Goal: Task Accomplishment & Management: Complete application form

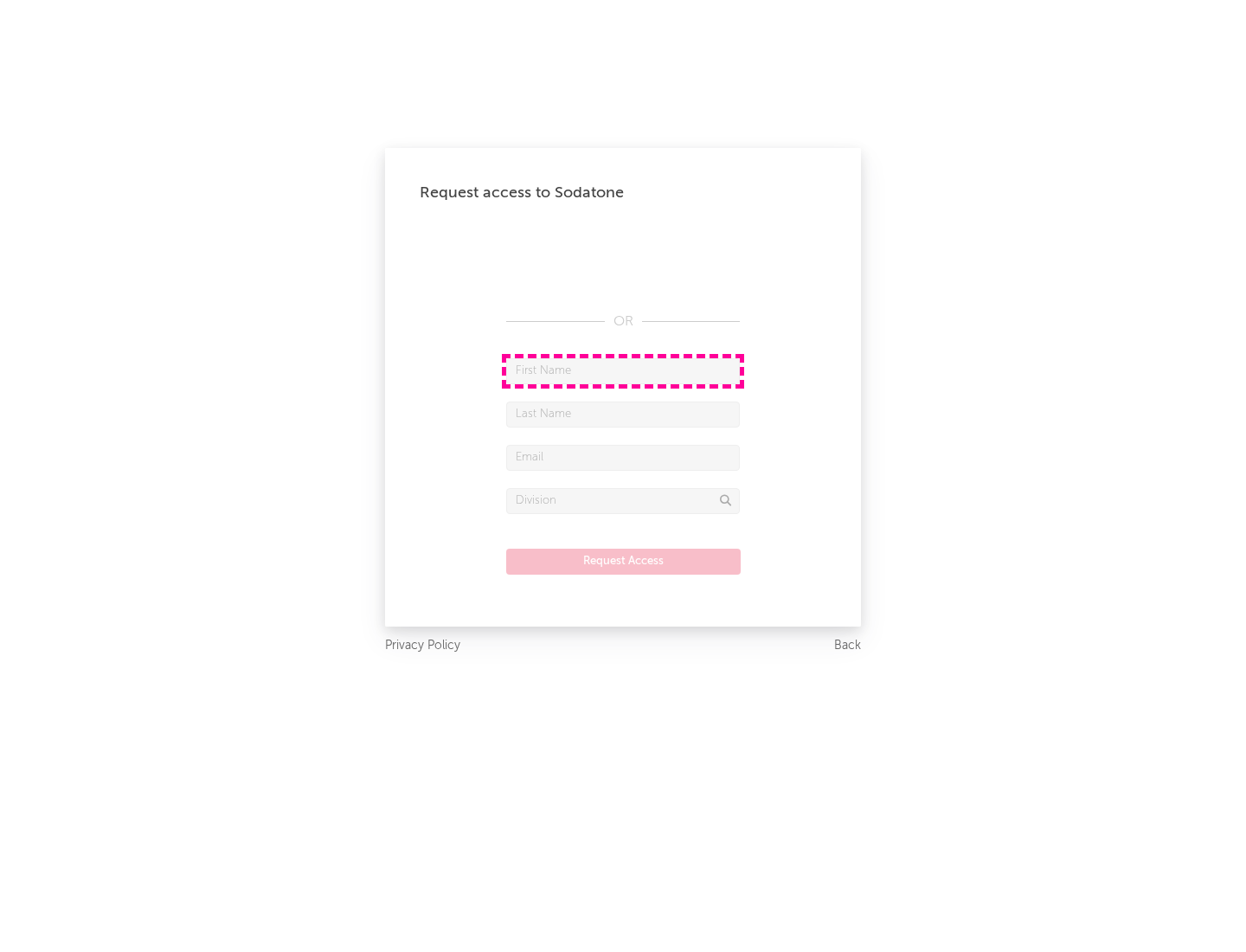
click at [623, 370] on input "text" at bounding box center [623, 371] width 234 height 26
type input "[PERSON_NAME]"
click at [623, 414] on input "text" at bounding box center [623, 414] width 234 height 26
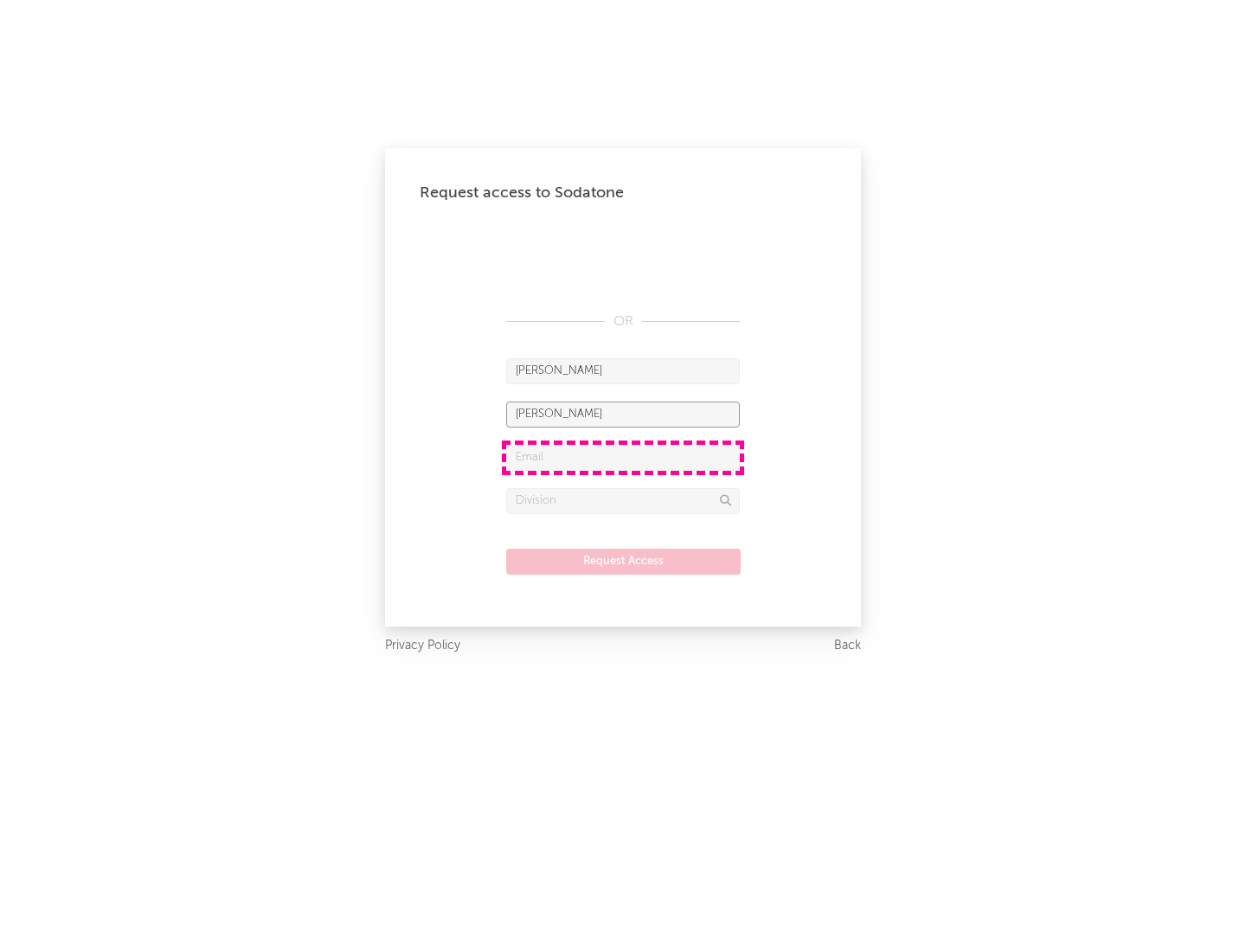
type input "[PERSON_NAME]"
click at [623, 457] on input "text" at bounding box center [623, 457] width 234 height 26
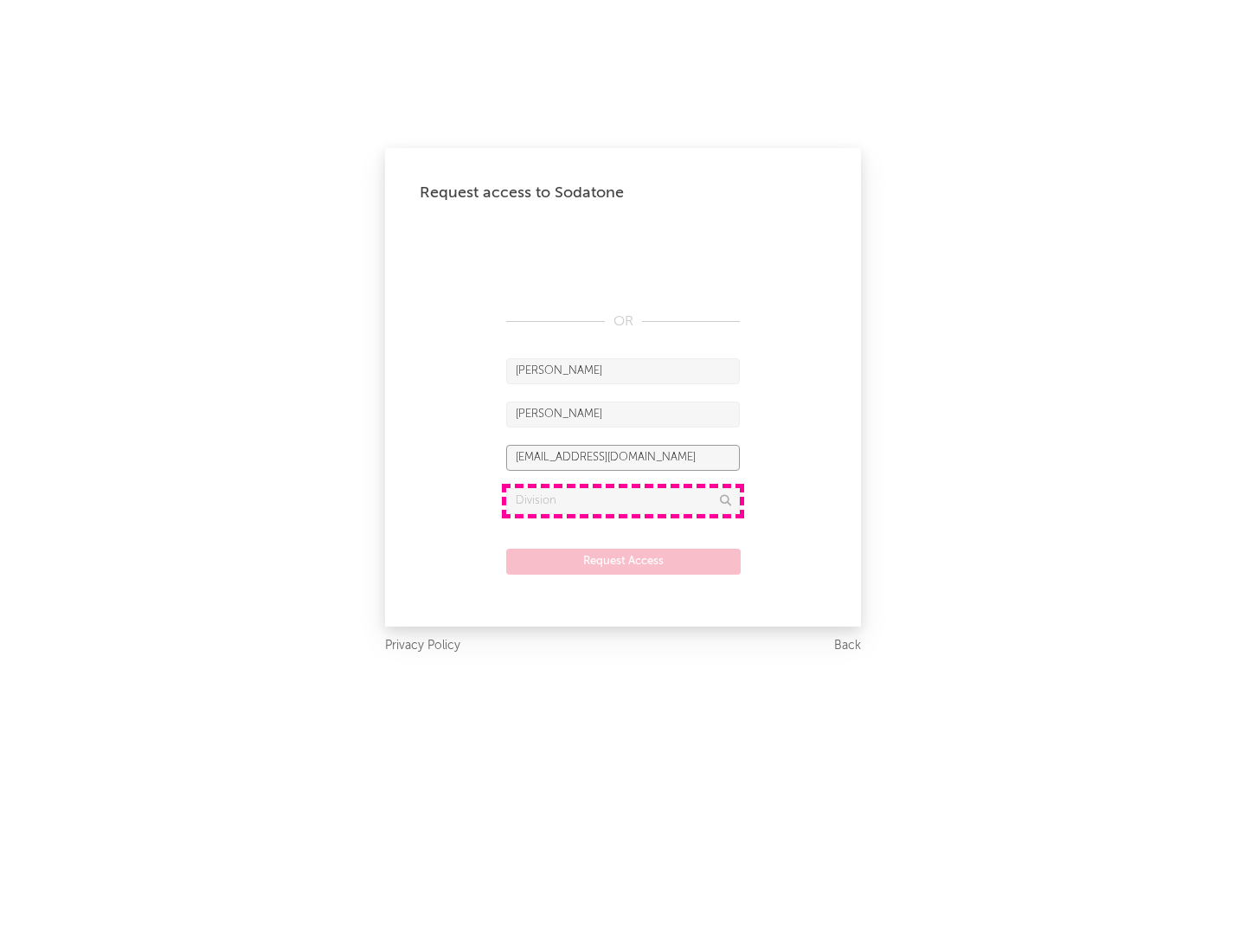
type input "[EMAIL_ADDRESS][DOMAIN_NAME]"
click at [623, 500] on input "text" at bounding box center [623, 501] width 234 height 26
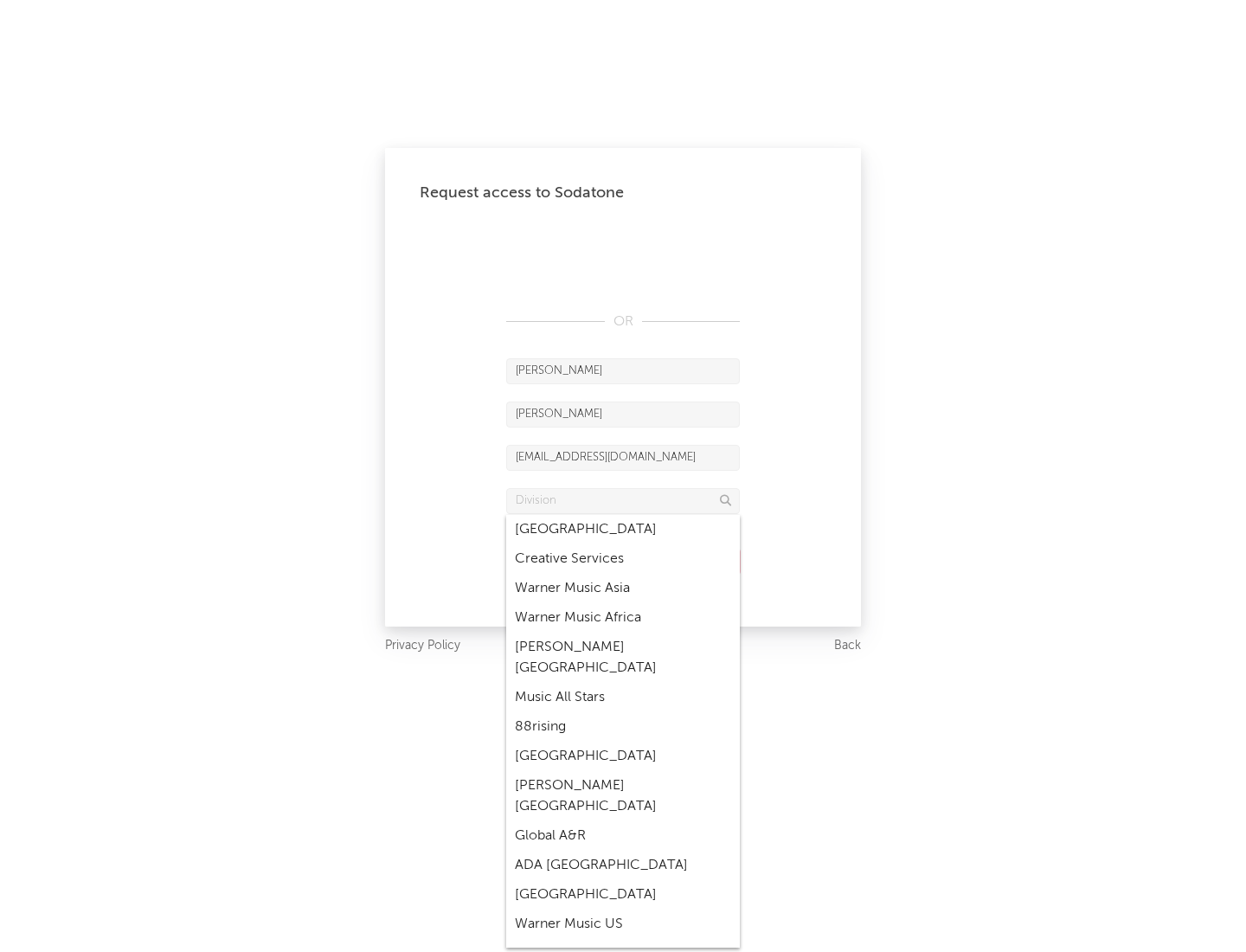
click at [623, 683] on div "Music All Stars" at bounding box center [623, 697] width 234 height 29
type input "Music All Stars"
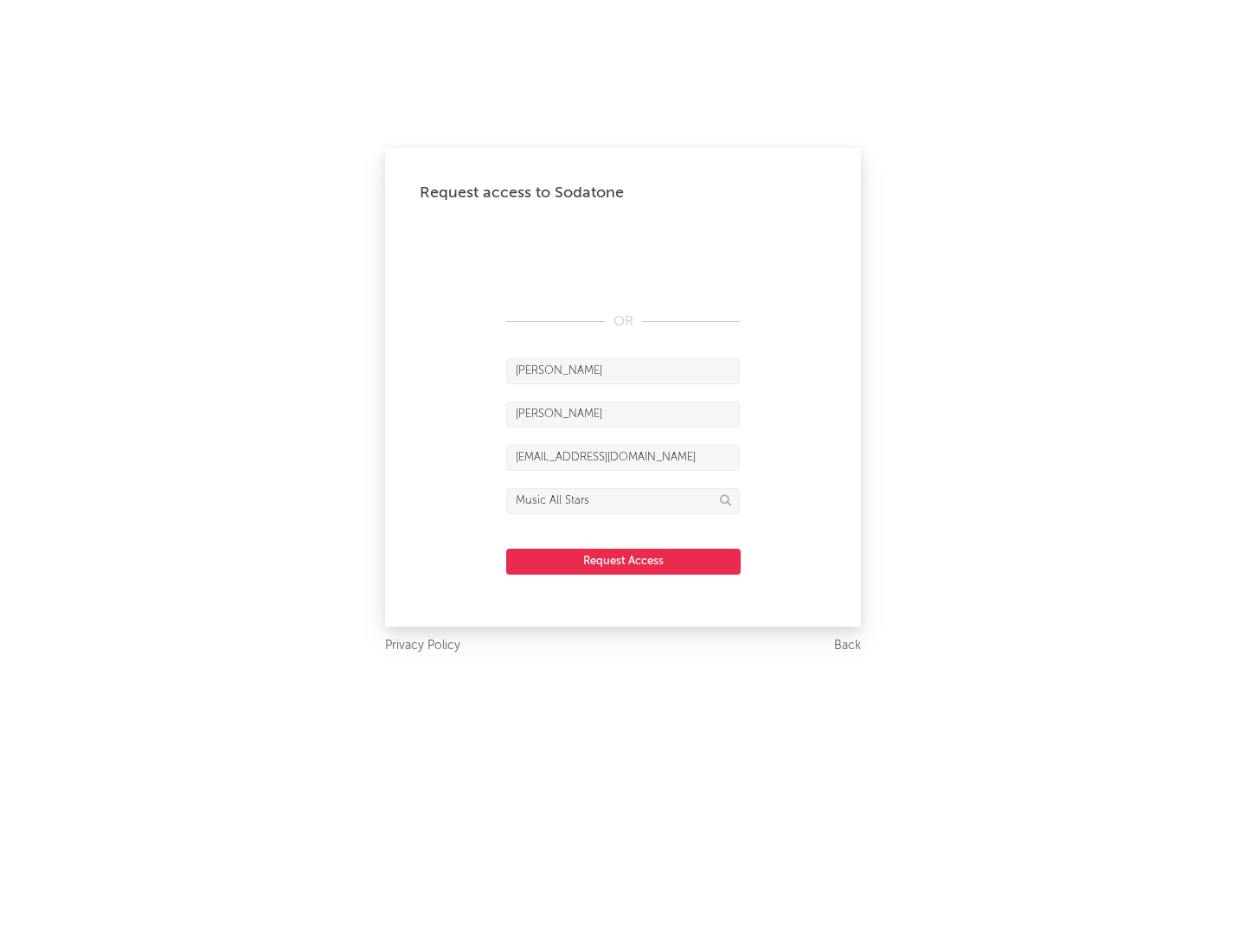
click at [623, 561] on button "Request Access" at bounding box center [624, 561] width 234 height 26
